Goal: Find specific page/section: Find specific page/section

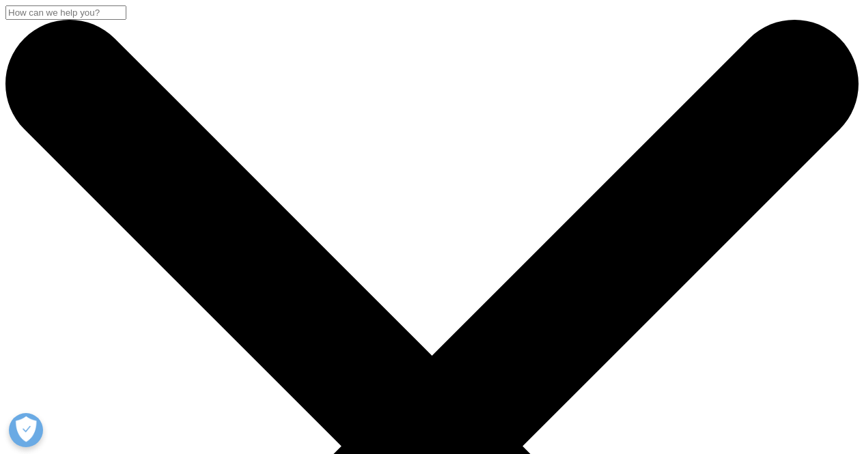
click at [269, 300] on label "For this browsing session please remember my choice and don't ask again." at bounding box center [432, 305] width 355 height 33
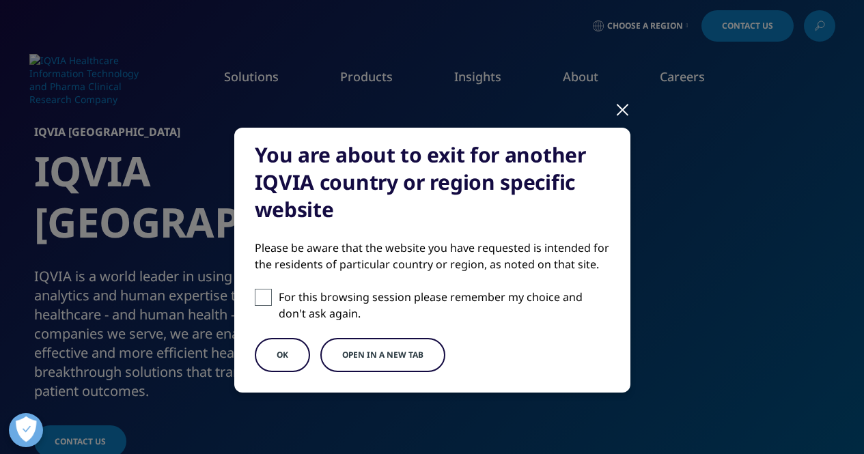
click at [269, 300] on input "For this browsing session please remember my choice and don't ask again." at bounding box center [263, 297] width 17 height 17
checkbox input "true"
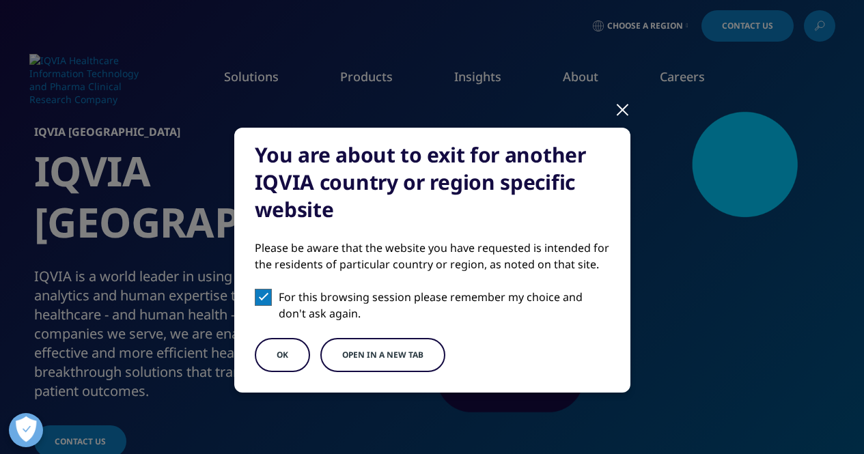
click at [275, 359] on button "OK" at bounding box center [282, 355] width 55 height 34
